Goal: Check status: Check status

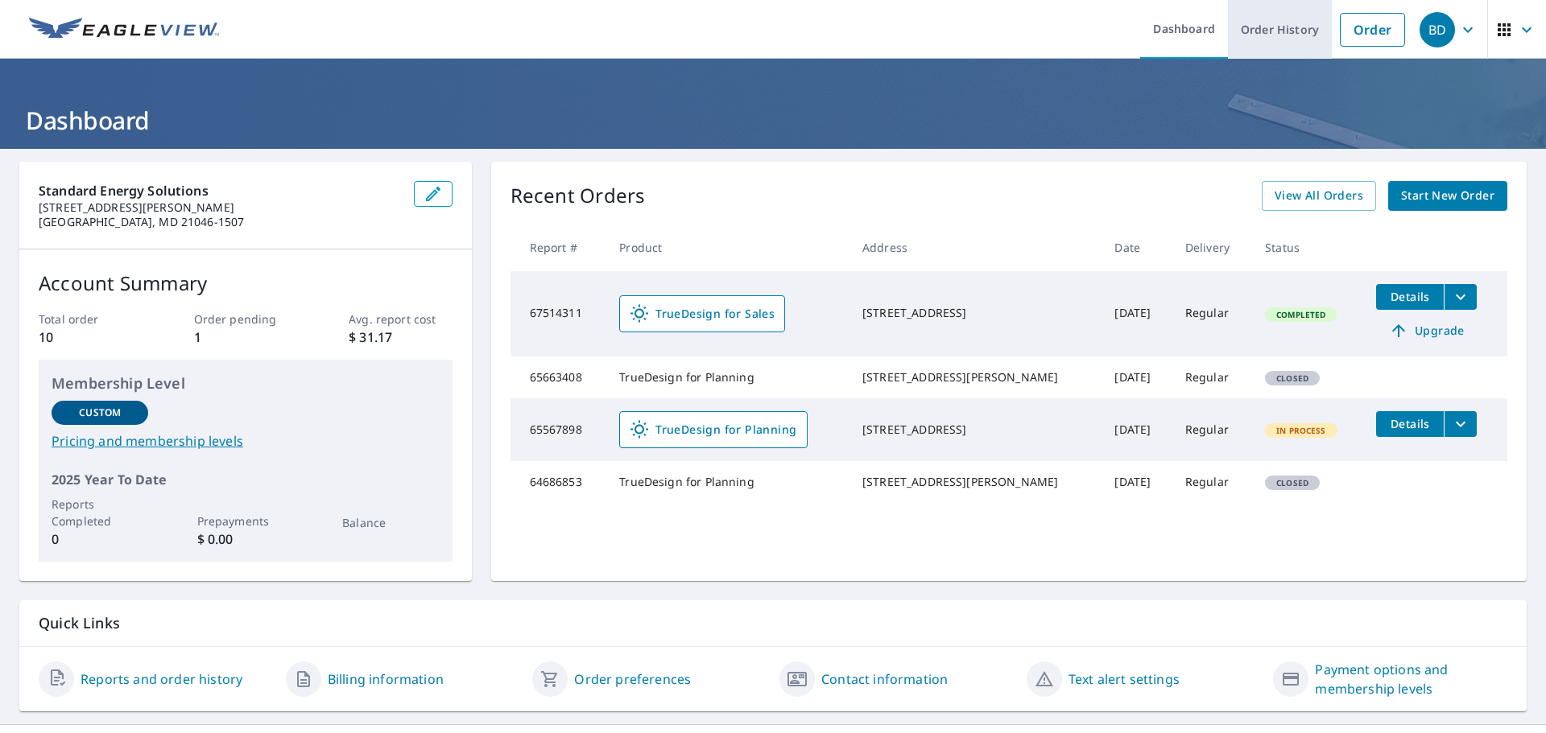
click at [1268, 31] on link "Order History" at bounding box center [1280, 29] width 104 height 59
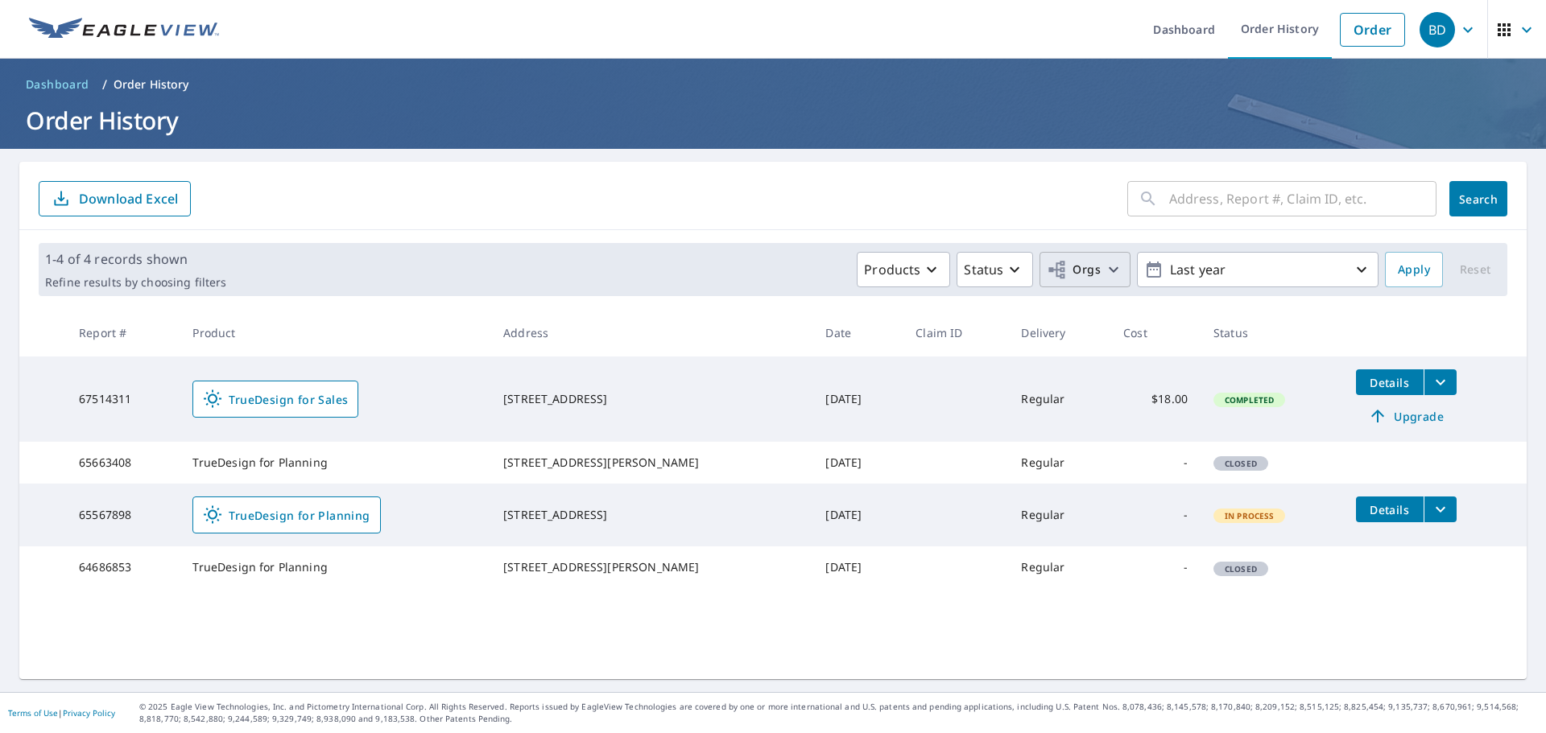
click at [1104, 270] on icon "button" at bounding box center [1113, 269] width 19 height 19
click at [758, 364] on input "Standard Energy Solutions" at bounding box center [758, 362] width 19 height 19
checkbox input "true"
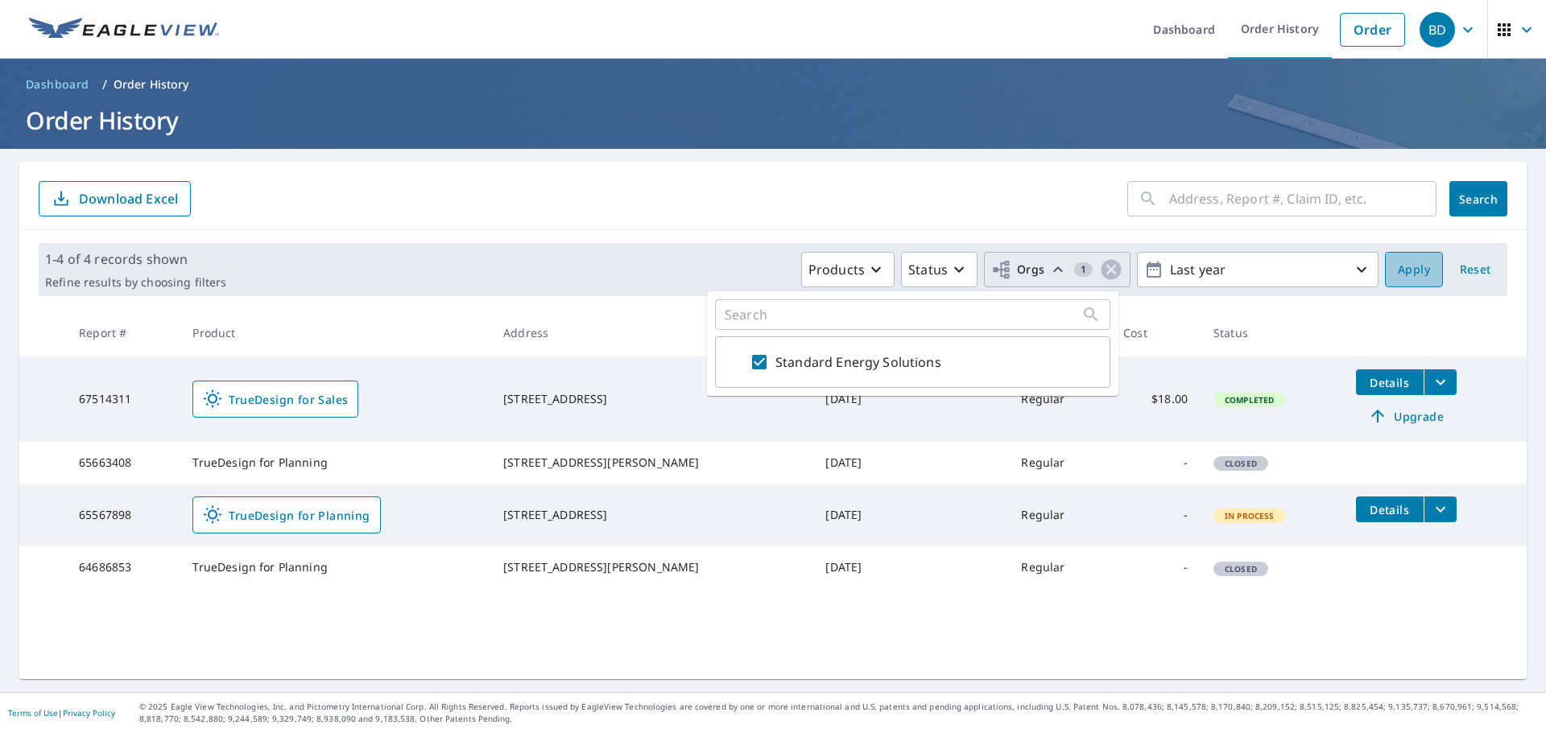
click at [1400, 280] on button "Apply" at bounding box center [1414, 269] width 58 height 35
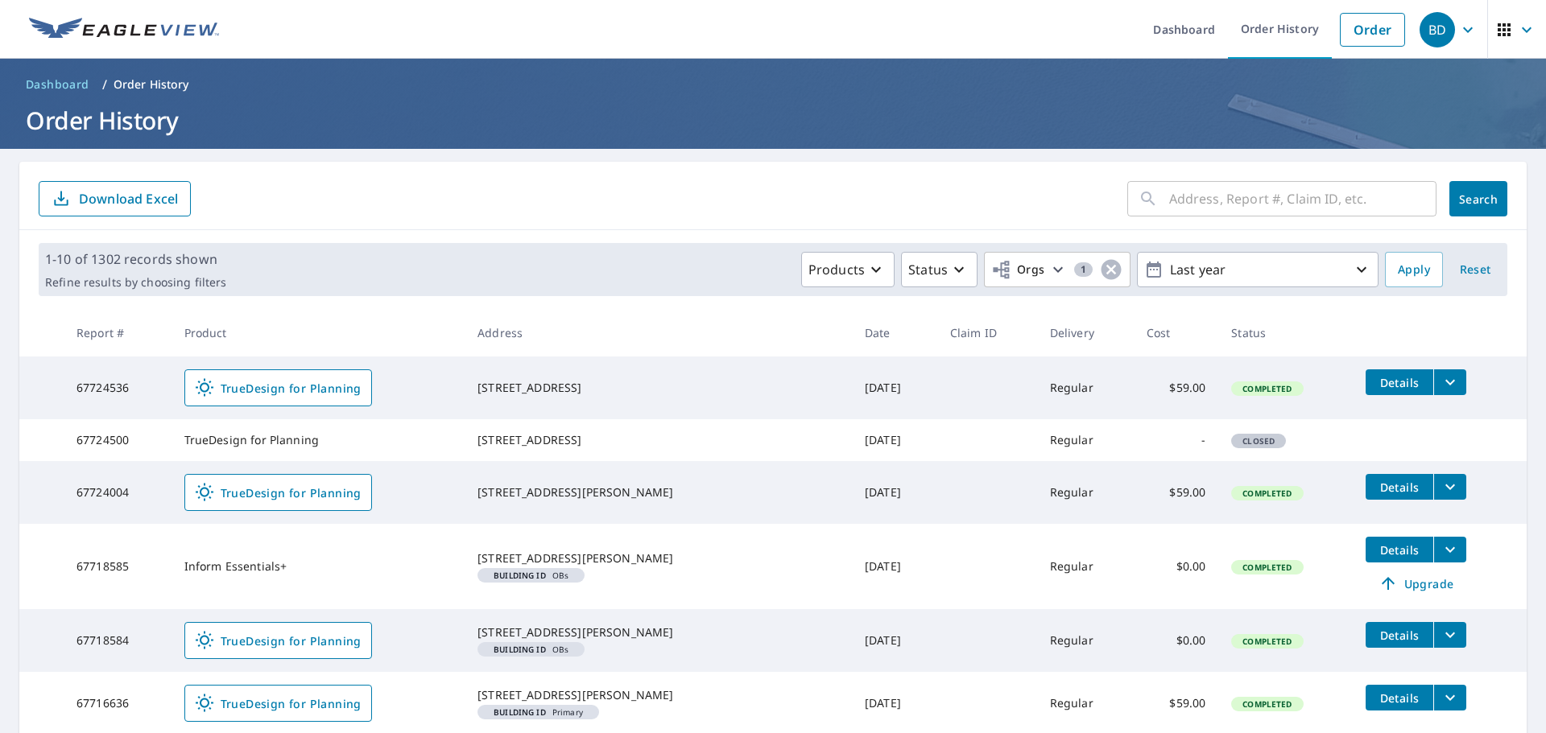
click at [1254, 200] on input "text" at bounding box center [1302, 198] width 267 height 45
type input "1712 long tree"
click at [1468, 200] on span "Search" at bounding box center [1478, 199] width 32 height 15
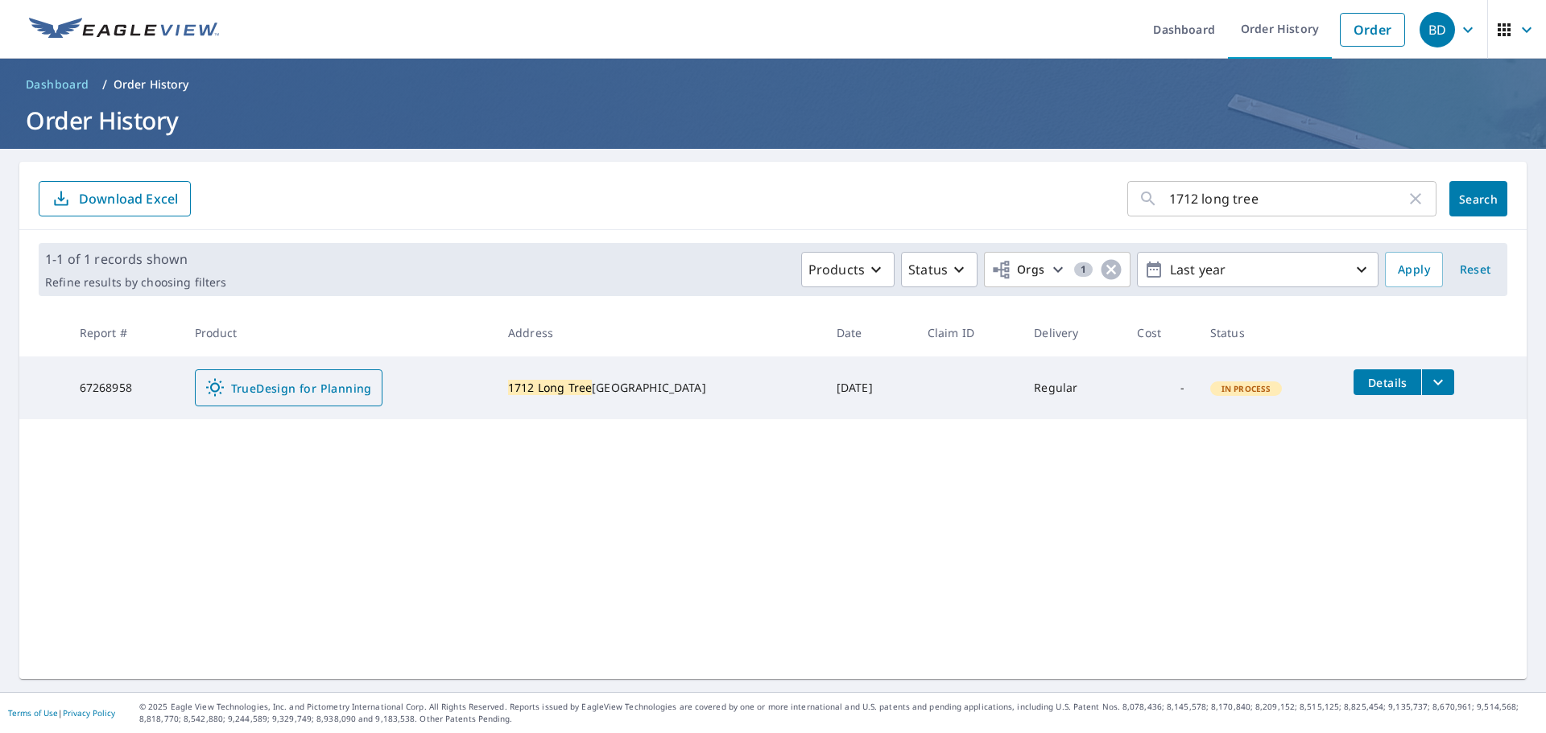
click at [317, 390] on span "TrueDesign for Planning" at bounding box center [288, 387] width 167 height 19
